Goal: Information Seeking & Learning: Check status

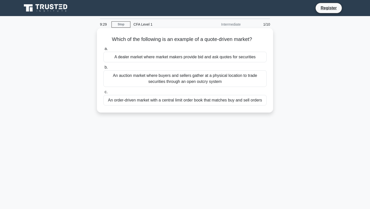
click at [156, 102] on div "An order-driven market with a central limit order book that matches buy and sel…" at bounding box center [184, 100] width 163 height 11
click at [103, 94] on input "c. An order-driven market with a central limit order book that matches buy and …" at bounding box center [103, 92] width 0 height 3
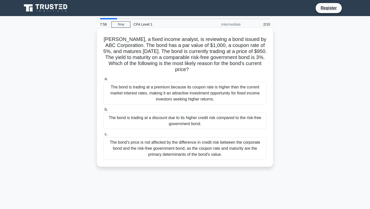
click at [154, 119] on div "The bond is trading at a discount due to its higher credit risk compared to the…" at bounding box center [184, 121] width 163 height 17
click at [103, 112] on input "b. The bond is trading at a discount due to its higher credit risk compared to …" at bounding box center [103, 109] width 0 height 3
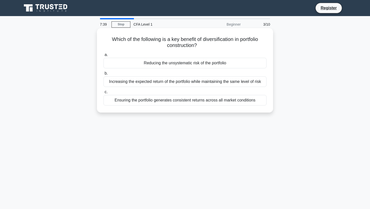
click at [207, 84] on div "Increasing the expected return of the portfolio while maintaining the same leve…" at bounding box center [184, 82] width 163 height 11
click at [103, 75] on input "b. Increasing the expected return of the portfolio while maintaining the same l…" at bounding box center [103, 73] width 0 height 3
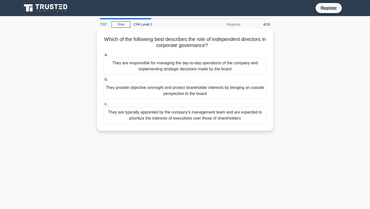
click at [198, 113] on div "They are typically appointed by the company's management team and are expected …" at bounding box center [184, 115] width 163 height 17
click at [103, 106] on input "c. They are typically appointed by the company's management team and are expect…" at bounding box center [103, 104] width 0 height 3
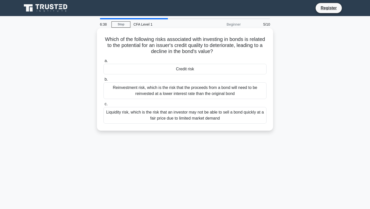
click at [146, 67] on div "Credit risk" at bounding box center [184, 69] width 163 height 11
click at [103, 63] on input "a. Credit risk" at bounding box center [103, 60] width 0 height 3
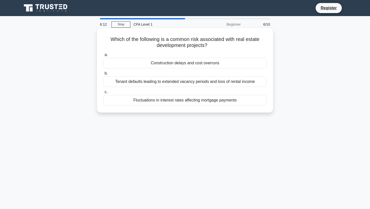
click at [167, 64] on div "Construction delays and cost overruns" at bounding box center [184, 63] width 163 height 11
click at [103, 57] on input "a. Construction delays and cost overruns" at bounding box center [103, 54] width 0 height 3
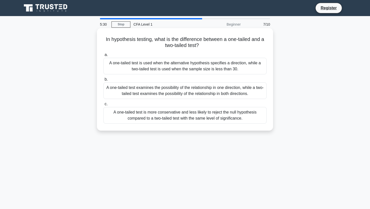
click at [173, 68] on div "A one-tailed test is used when the alternative hypothesis specifies a direction…" at bounding box center [184, 66] width 163 height 17
click at [103, 57] on input "a. A one-tailed test is used when the alternative hypothesis specifies a direct…" at bounding box center [103, 54] width 0 height 3
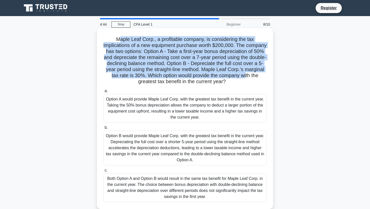
drag, startPoint x: 121, startPoint y: 39, endPoint x: 247, endPoint y: 73, distance: 130.4
click at [247, 73] on h5 "Maple Leaf Corp., a profitable company, is considering the tax implications of …" at bounding box center [185, 60] width 164 height 49
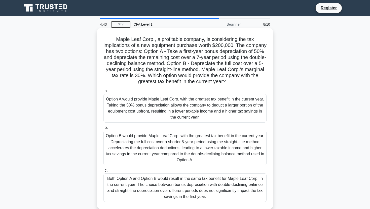
click at [243, 86] on div "Maple Leaf Corp., a profitable company, is considering the tax implications of …" at bounding box center [185, 118] width 172 height 177
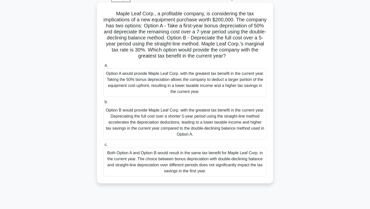
scroll to position [28, 0]
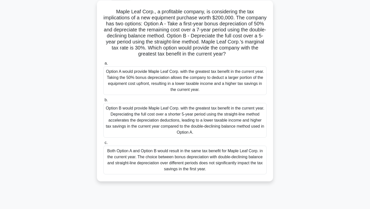
click at [209, 79] on div "Option A would provide Maple Leaf Corp. with the greatest tax benefit in the cu…" at bounding box center [184, 80] width 163 height 29
click at [103, 65] on input "a. Option A would provide Maple Leaf Corp. with the greatest tax benefit in the…" at bounding box center [103, 63] width 0 height 3
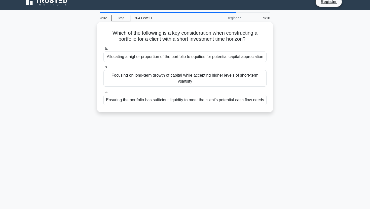
scroll to position [0, 0]
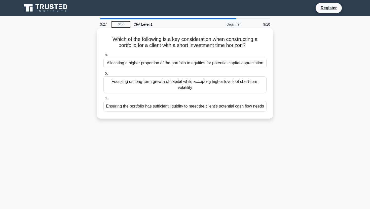
click at [200, 67] on div "Allocating a higher proportion of the portfolio to equities for potential capit…" at bounding box center [184, 63] width 163 height 11
click at [103, 57] on input "a. Allocating a higher proportion of the portfolio to equities for potential ca…" at bounding box center [103, 54] width 0 height 3
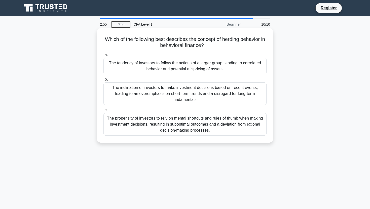
click at [187, 69] on div "The tendency of investors to follow the actions of a larger group, leading to c…" at bounding box center [184, 66] width 163 height 17
click at [103, 57] on input "a. The tendency of investors to follow the actions of a larger group, leading t…" at bounding box center [103, 54] width 0 height 3
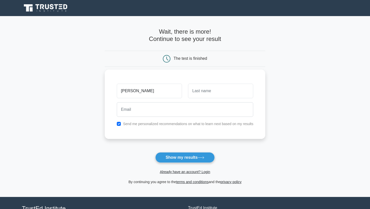
type input "[PERSON_NAME]"
click at [233, 92] on input "text" at bounding box center [220, 91] width 65 height 15
type input "kamanga"
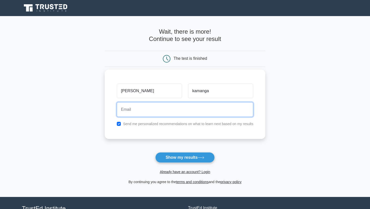
click at [172, 113] on input "email" at bounding box center [185, 109] width 137 height 15
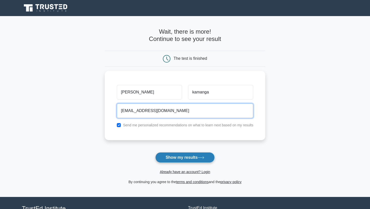
type input "[EMAIL_ADDRESS][DOMAIN_NAME]"
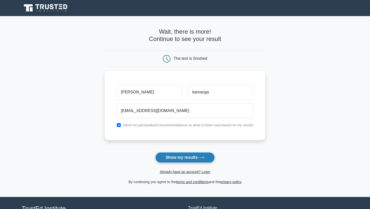
click at [181, 161] on button "Show my results" at bounding box center [184, 158] width 59 height 11
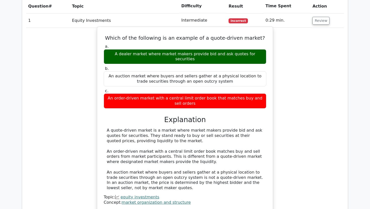
scroll to position [405, 0]
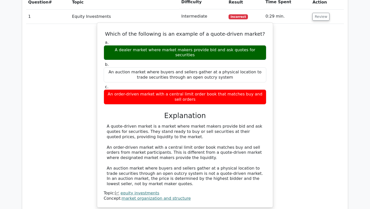
drag, startPoint x: 108, startPoint y: 103, endPoint x: 209, endPoint y: 112, distance: 100.6
click at [209, 124] on div "A quote-driven market is a market where market makers provide bid and ask quote…" at bounding box center [185, 155] width 157 height 63
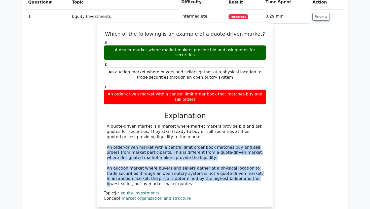
drag, startPoint x: 108, startPoint y: 125, endPoint x: 223, endPoint y: 153, distance: 118.4
click at [223, 153] on div "A quote-driven market is a market where market makers provide bid and ask quote…" at bounding box center [185, 155] width 157 height 63
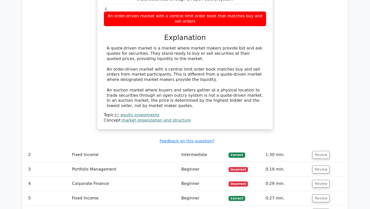
scroll to position [484, 0]
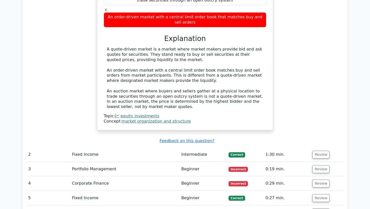
click at [92, 148] on td "Fixed Income" at bounding box center [124, 155] width 109 height 14
click at [319, 151] on button "Review" at bounding box center [320, 155] width 17 height 8
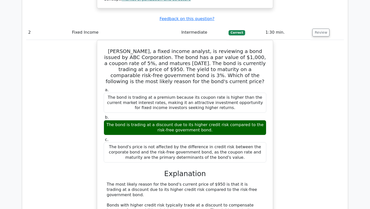
scroll to position [606, 0]
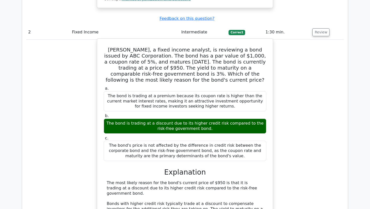
click at [113, 47] on h5 "[PERSON_NAME], a fixed income analyst, is reviewing a bond issued by ABC Corpor…" at bounding box center [185, 65] width 164 height 36
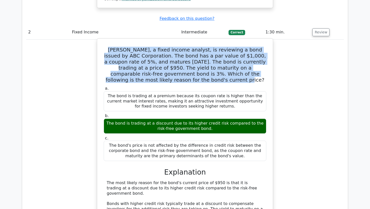
drag, startPoint x: 113, startPoint y: 26, endPoint x: 196, endPoint y: 54, distance: 87.6
click at [196, 54] on h5 "[PERSON_NAME], a fixed income analyst, is reviewing a bond issued by ABC Corpor…" at bounding box center [185, 65] width 164 height 36
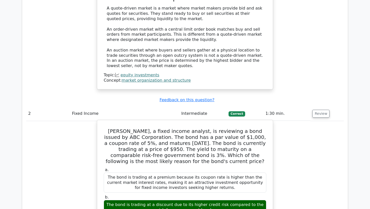
scroll to position [525, 0]
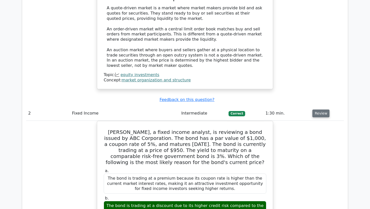
click at [315, 110] on button "Review" at bounding box center [320, 114] width 17 height 8
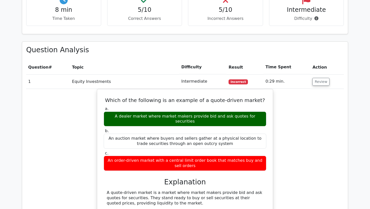
scroll to position [332, 0]
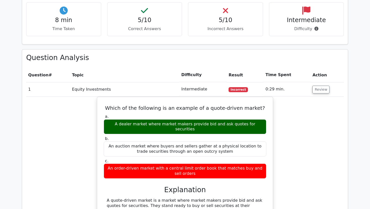
click at [242, 87] on span "Incorrect" at bounding box center [238, 89] width 19 height 5
click at [326, 86] on button "Review" at bounding box center [320, 90] width 17 height 8
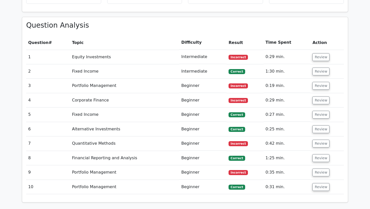
scroll to position [363, 0]
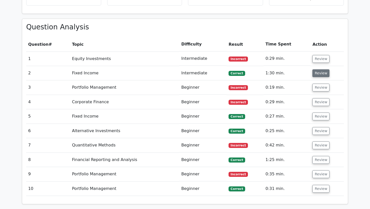
click at [317, 69] on button "Review" at bounding box center [320, 73] width 17 height 8
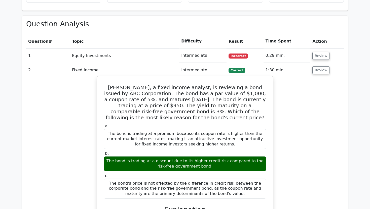
scroll to position [357, 0]
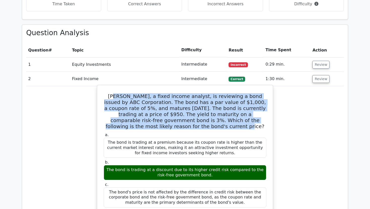
drag, startPoint x: 119, startPoint y: 76, endPoint x: 228, endPoint y: 107, distance: 114.0
click at [228, 107] on h5 "[PERSON_NAME], a fixed income analyst, is reviewing a bond issued by ABC Corpor…" at bounding box center [185, 111] width 164 height 36
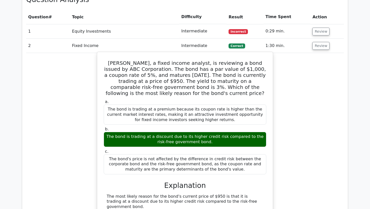
scroll to position [390, 0]
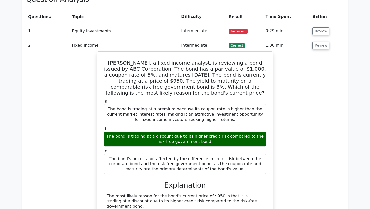
drag, startPoint x: 111, startPoint y: 92, endPoint x: 234, endPoint y: 95, distance: 123.1
click at [234, 104] on div "The bond is trading at a premium because its coupon rate is higher than the cur…" at bounding box center [185, 114] width 163 height 20
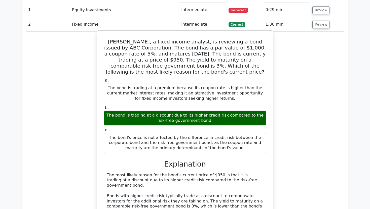
scroll to position [412, 0]
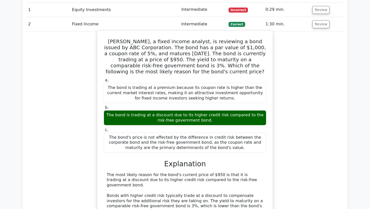
drag, startPoint x: 110, startPoint y: 97, endPoint x: 184, endPoint y: 98, distance: 73.5
click at [184, 111] on div "The bond is trading at a discount due to its higher credit risk compared to the…" at bounding box center [185, 118] width 163 height 15
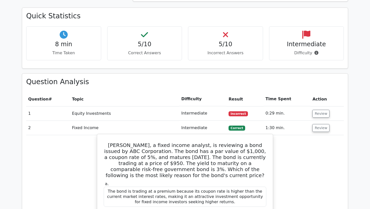
scroll to position [285, 0]
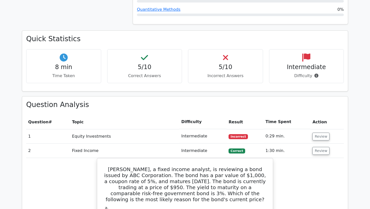
click at [237, 149] on span "Correct" at bounding box center [237, 151] width 16 height 5
click at [318, 147] on button "Review" at bounding box center [320, 151] width 17 height 8
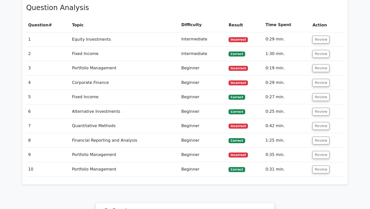
scroll to position [383, 0]
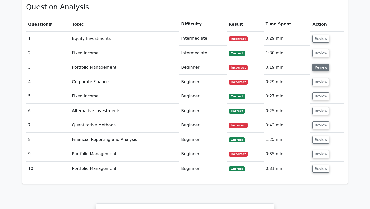
click at [318, 64] on button "Review" at bounding box center [320, 68] width 17 height 8
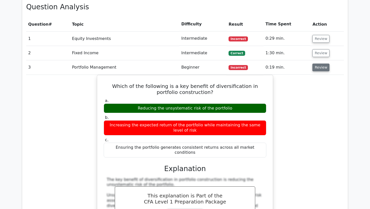
click at [318, 64] on button "Review" at bounding box center [320, 68] width 17 height 8
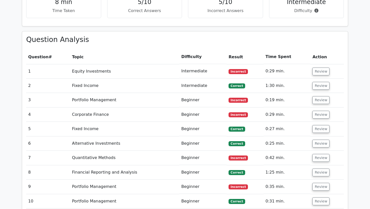
scroll to position [349, 0]
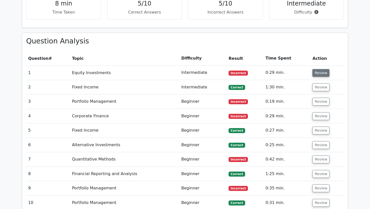
click at [314, 69] on button "Review" at bounding box center [320, 73] width 17 height 8
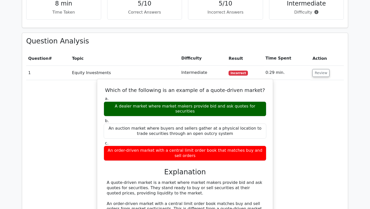
drag, startPoint x: 136, startPoint y: 89, endPoint x: 230, endPoint y: 93, distance: 94.5
click at [230, 95] on div "a. A dealer market where market makers provide bid and ask quotes for securitie…" at bounding box center [185, 128] width 169 height 67
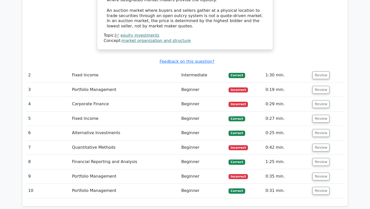
scroll to position [580, 0]
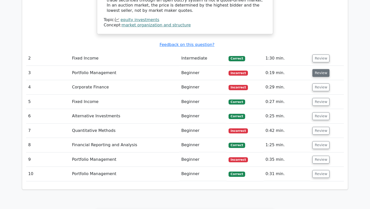
click at [315, 69] on button "Review" at bounding box center [320, 73] width 17 height 8
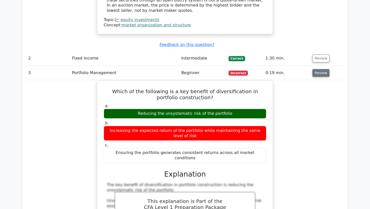
click at [312, 69] on button "Review" at bounding box center [320, 73] width 17 height 8
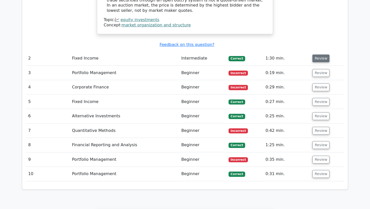
click at [315, 55] on button "Review" at bounding box center [320, 59] width 17 height 8
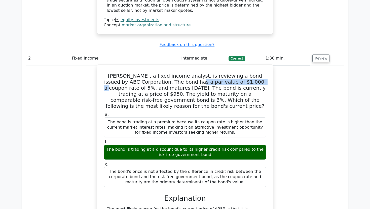
drag, startPoint x: 180, startPoint y: 60, endPoint x: 242, endPoint y: 61, distance: 61.9
click at [242, 73] on h5 "Susan, a fixed income analyst, is reviewing a bond issued by ABC Corporation. T…" at bounding box center [185, 91] width 164 height 36
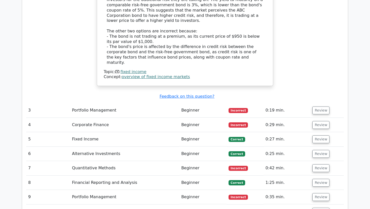
scroll to position [821, 0]
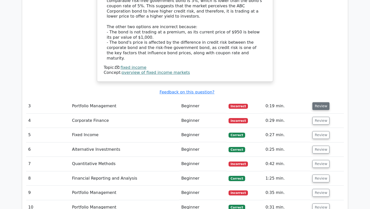
click at [317, 102] on button "Review" at bounding box center [320, 106] width 17 height 8
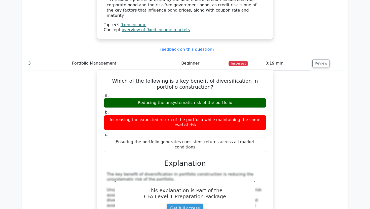
scroll to position [864, 0]
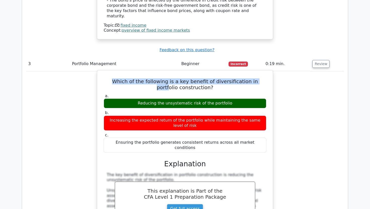
drag, startPoint x: 118, startPoint y: 39, endPoint x: 252, endPoint y: 41, distance: 134.2
click at [252, 72] on div "Which of the following is a key benefit of diversification in portfolio constru…" at bounding box center [185, 181] width 172 height 218
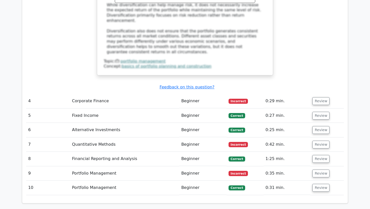
scroll to position [1079, 0]
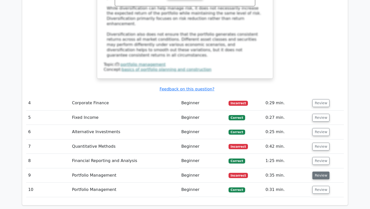
click at [317, 172] on button "Review" at bounding box center [320, 176] width 17 height 8
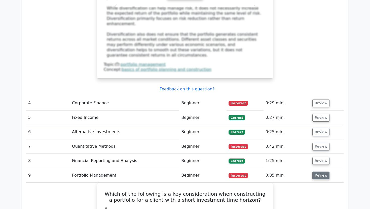
click at [313, 172] on button "Review" at bounding box center [320, 176] width 17 height 8
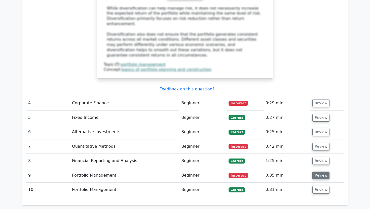
click at [313, 172] on button "Review" at bounding box center [320, 176] width 17 height 8
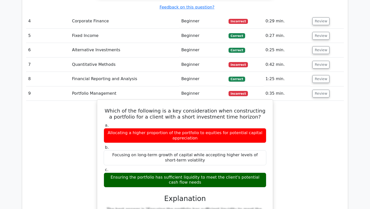
scroll to position [1161, 0]
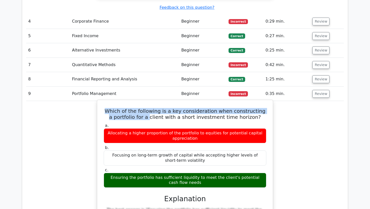
drag, startPoint x: 110, startPoint y: 57, endPoint x: 151, endPoint y: 63, distance: 41.8
click at [151, 108] on h5 "Which of the following is a key consideration when constructing a portfolio for…" at bounding box center [185, 114] width 164 height 12
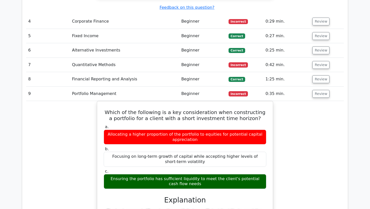
click at [308, 101] on div "Which of the following is a key consideration when constructing a portfolio for…" at bounding box center [185, 210] width 318 height 218
click at [315, 90] on button "Review" at bounding box center [320, 94] width 17 height 8
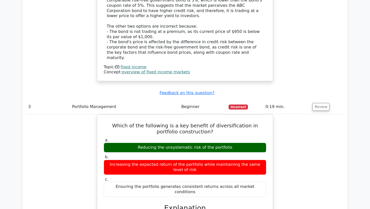
scroll to position [818, 0]
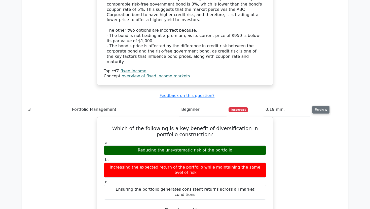
click at [318, 106] on button "Review" at bounding box center [320, 110] width 17 height 8
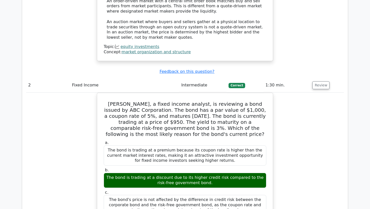
scroll to position [548, 0]
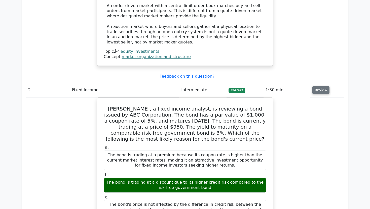
click at [316, 86] on button "Review" at bounding box center [320, 90] width 17 height 8
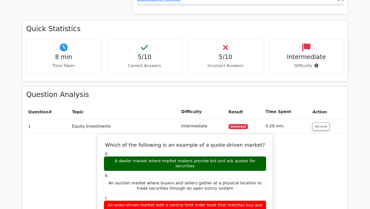
scroll to position [300, 0]
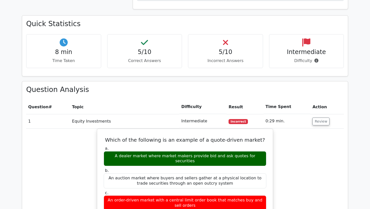
click at [329, 114] on td "Review" at bounding box center [326, 121] width 33 height 14
click at [318, 118] on button "Review" at bounding box center [320, 122] width 17 height 8
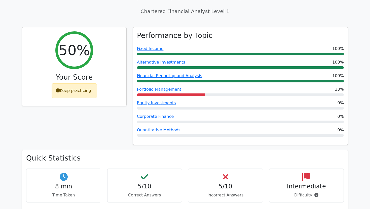
scroll to position [165, 0]
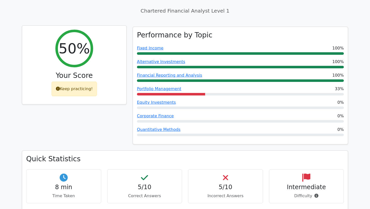
click at [58, 87] on icon at bounding box center [58, 89] width 4 height 4
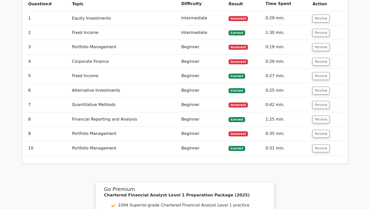
scroll to position [404, 0]
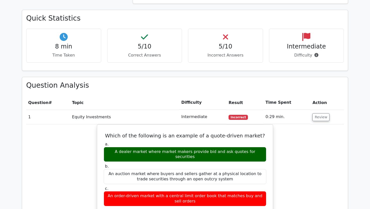
scroll to position [305, 0]
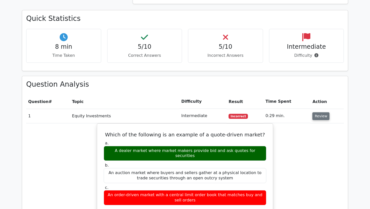
click at [323, 113] on button "Review" at bounding box center [320, 117] width 17 height 8
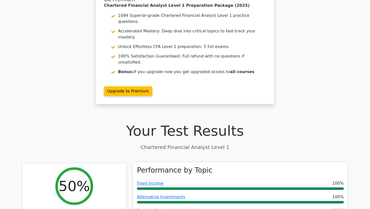
scroll to position [0, 0]
